Goal: Task Accomplishment & Management: Manage account settings

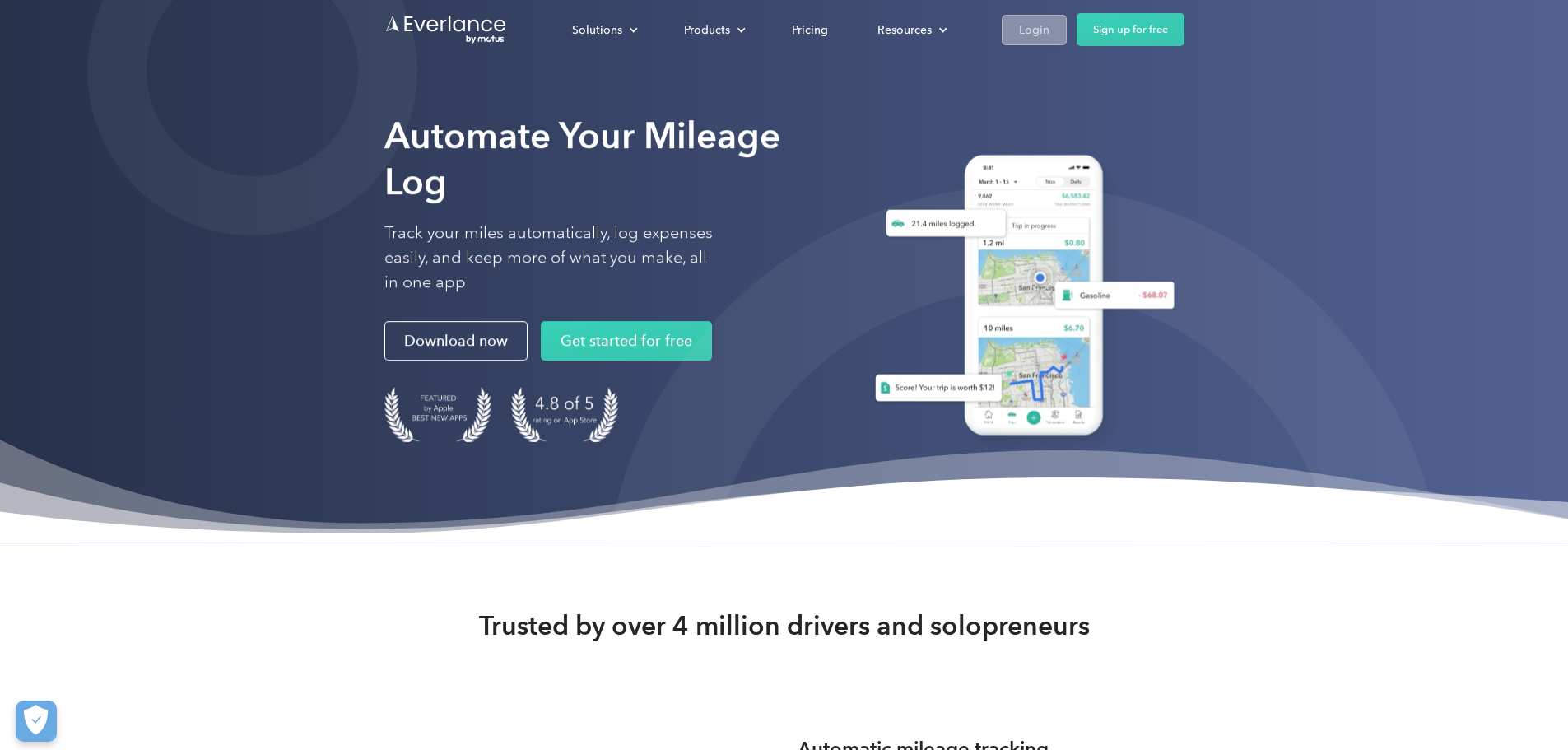
click at [1050, 25] on div "Login" at bounding box center [1034, 29] width 30 height 21
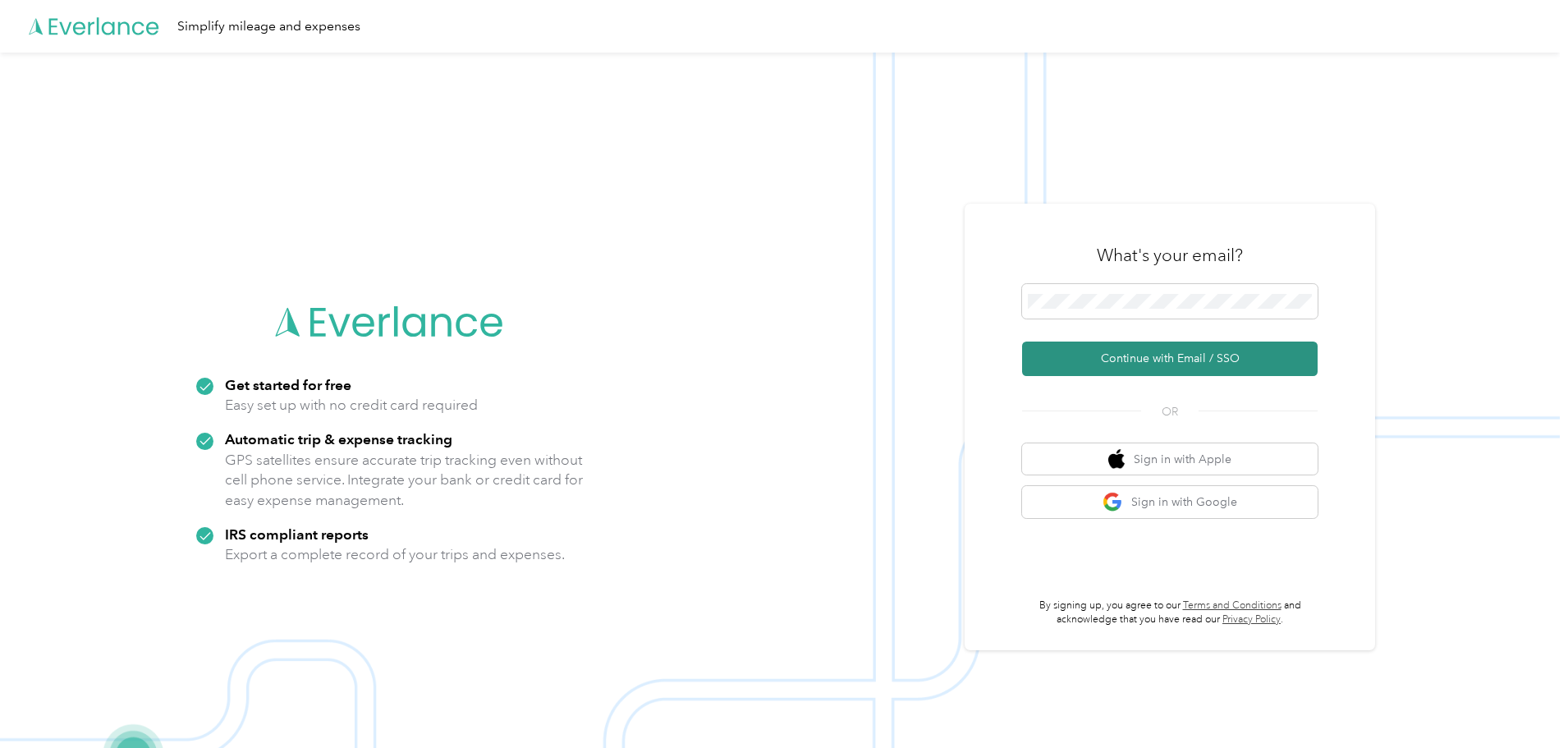
click at [1160, 362] on button "Continue with Email / SSO" at bounding box center [1170, 358] width 295 height 34
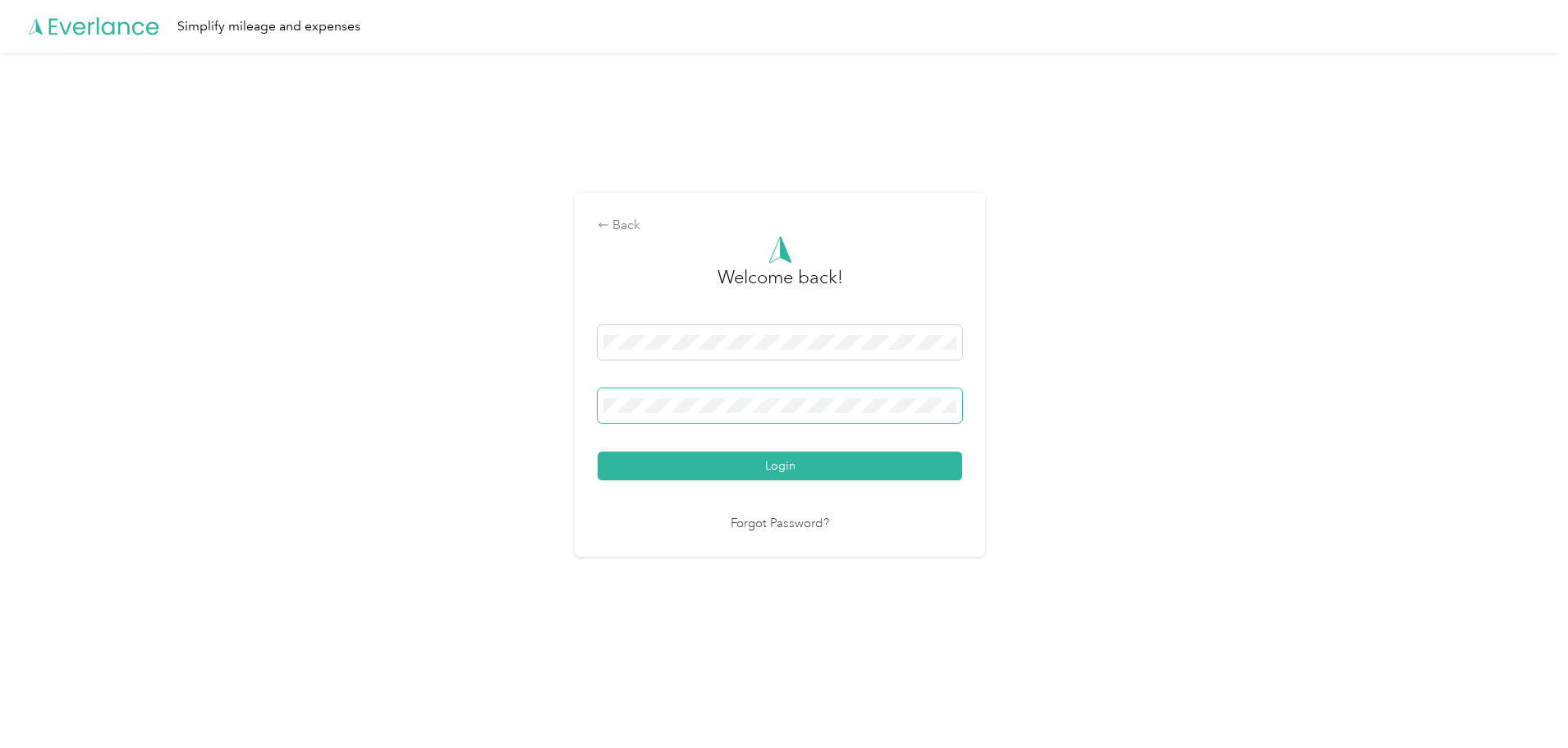
click at [597, 452] on button "Login" at bounding box center [779, 465] width 365 height 28
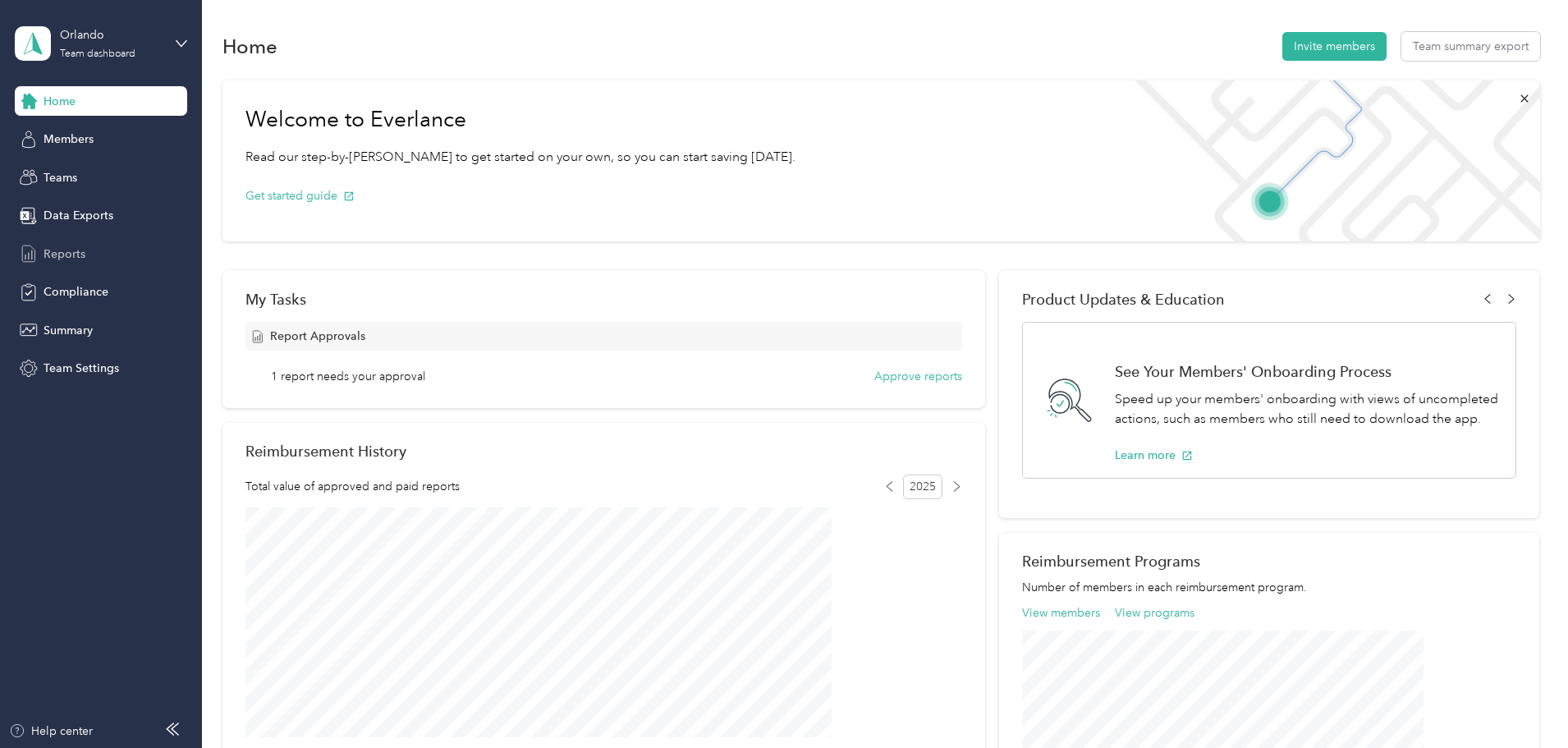
click at [65, 254] on span "Reports" at bounding box center [65, 254] width 42 height 18
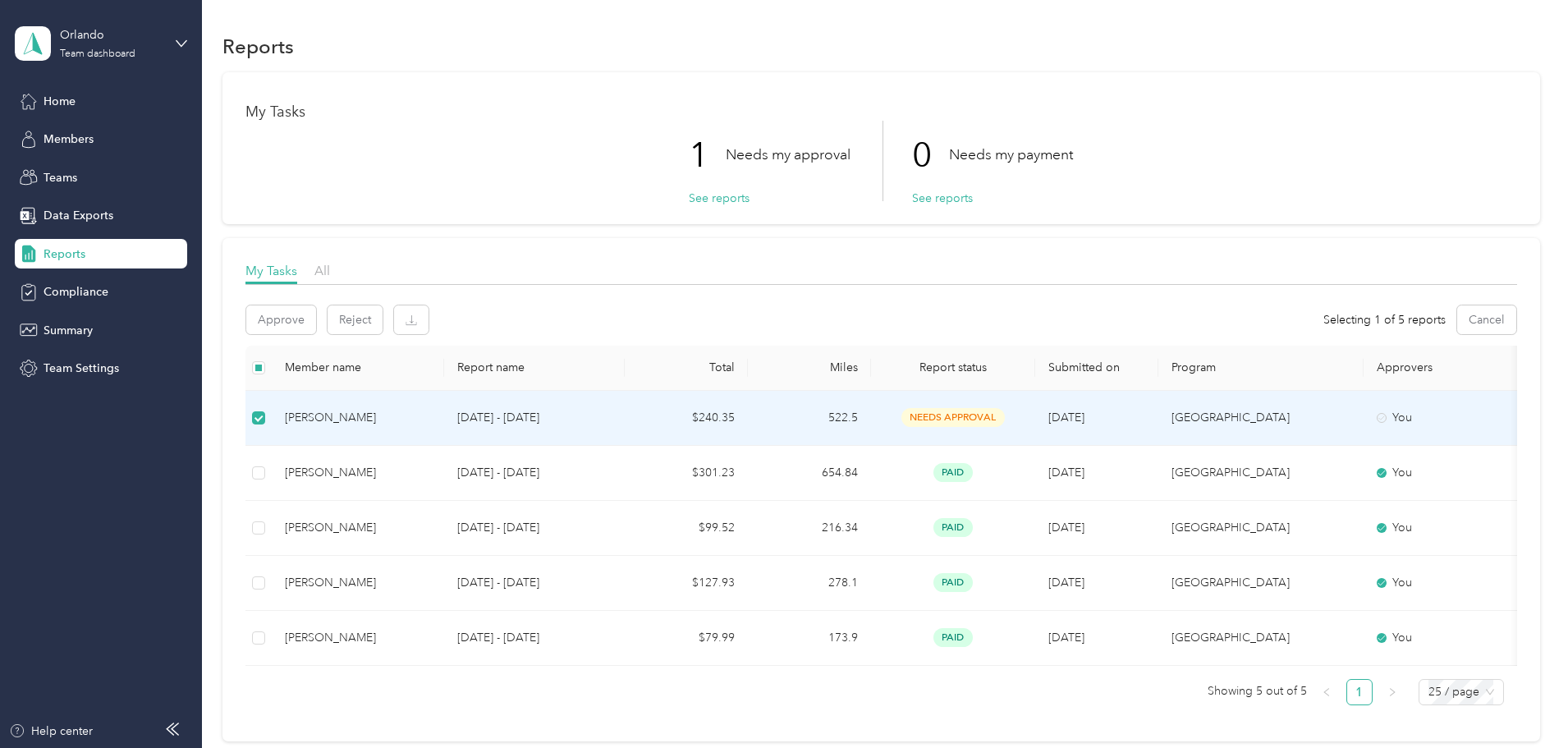
click at [1005, 418] on span "needs approval" at bounding box center [953, 417] width 104 height 19
click at [316, 321] on button "Approve" at bounding box center [281, 319] width 69 height 28
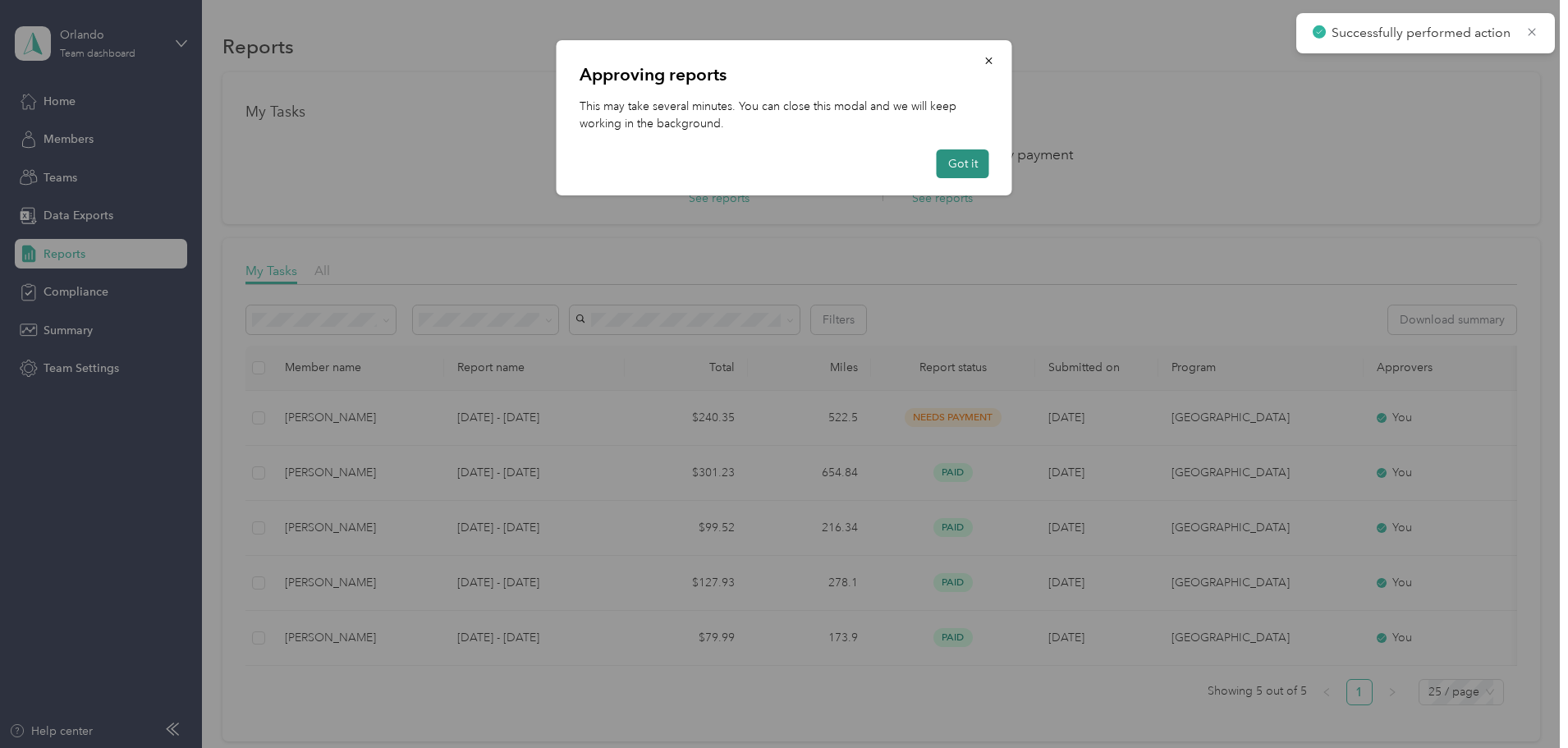
click at [965, 165] on button "Got it" at bounding box center [963, 163] width 53 height 28
